Goal: Find specific page/section: Find specific page/section

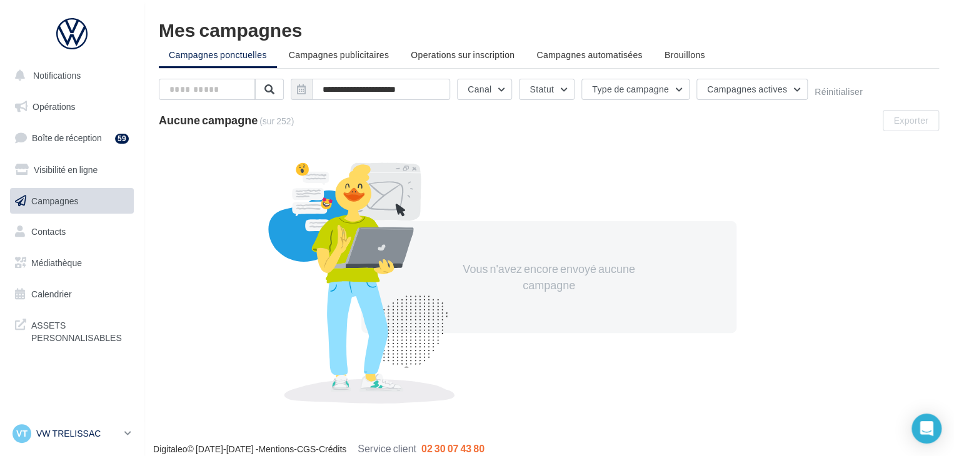
click at [92, 435] on p "VW TRELISSAC" at bounding box center [77, 433] width 83 height 12
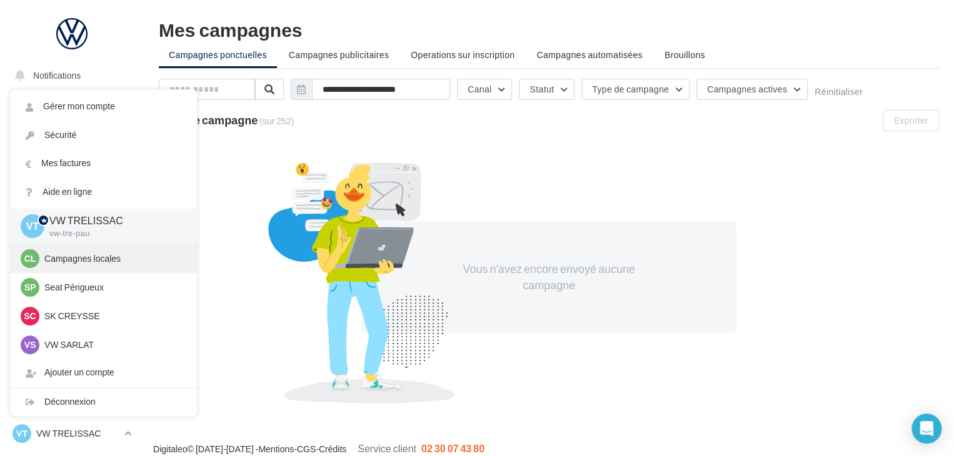
click at [153, 251] on div "Cl Campagnes locales audijl" at bounding box center [104, 258] width 166 height 19
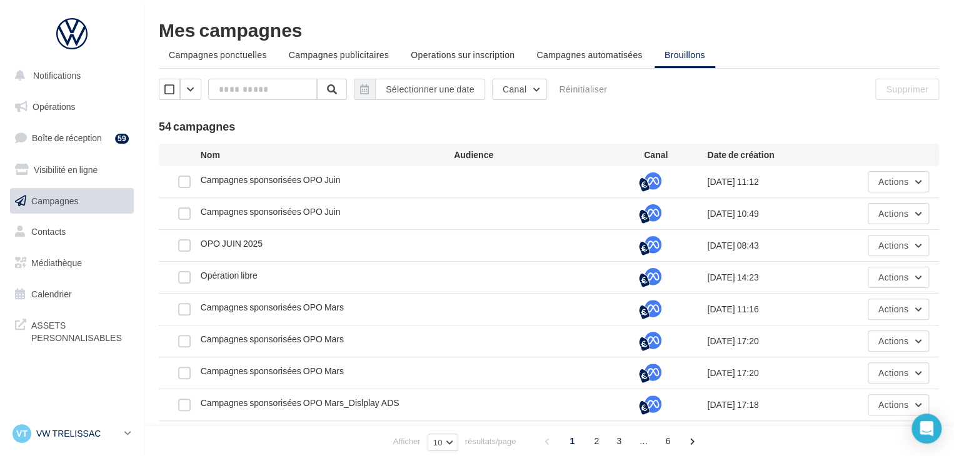
click at [71, 437] on p "VW TRELISSAC" at bounding box center [77, 433] width 83 height 12
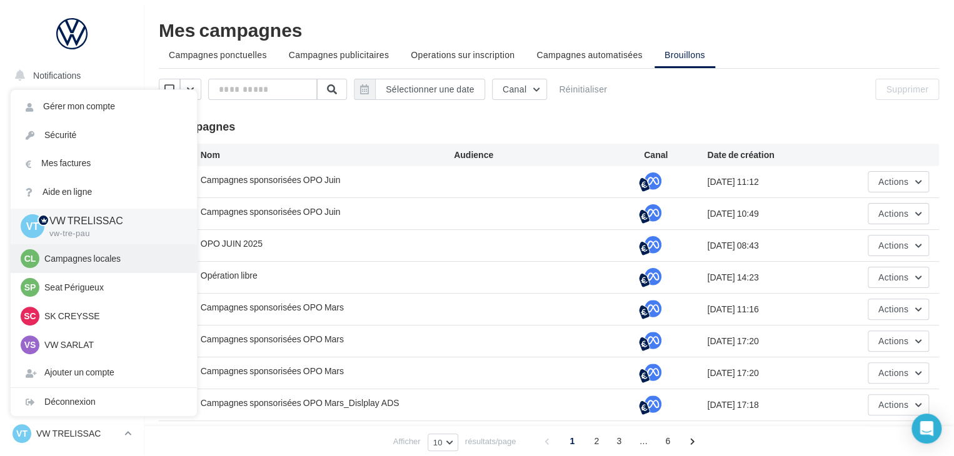
click at [105, 260] on p "Campagnes locales" at bounding box center [112, 258] width 137 height 12
